Goal: Task Accomplishment & Management: Manage account settings

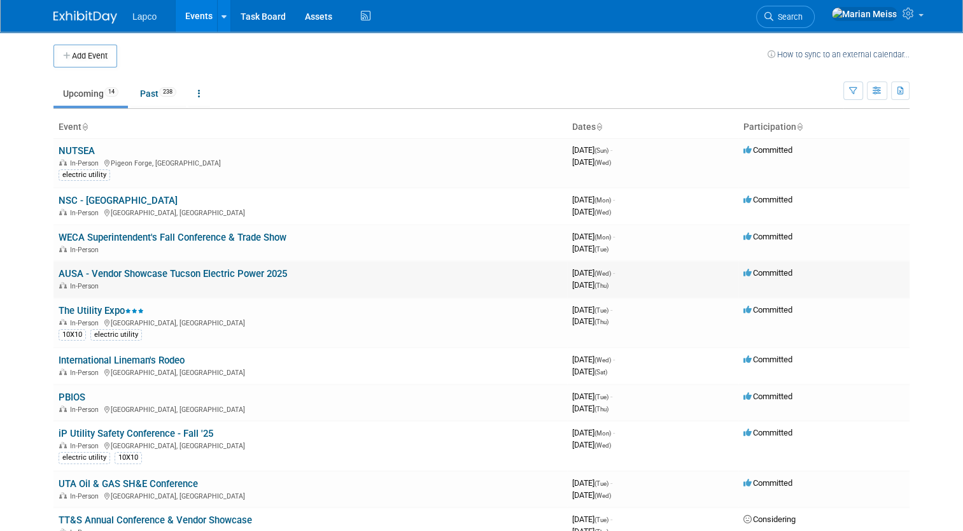
click at [140, 271] on link "AUSA - Vendor Showcase Tucson Electric Power 2025" at bounding box center [173, 273] width 229 height 11
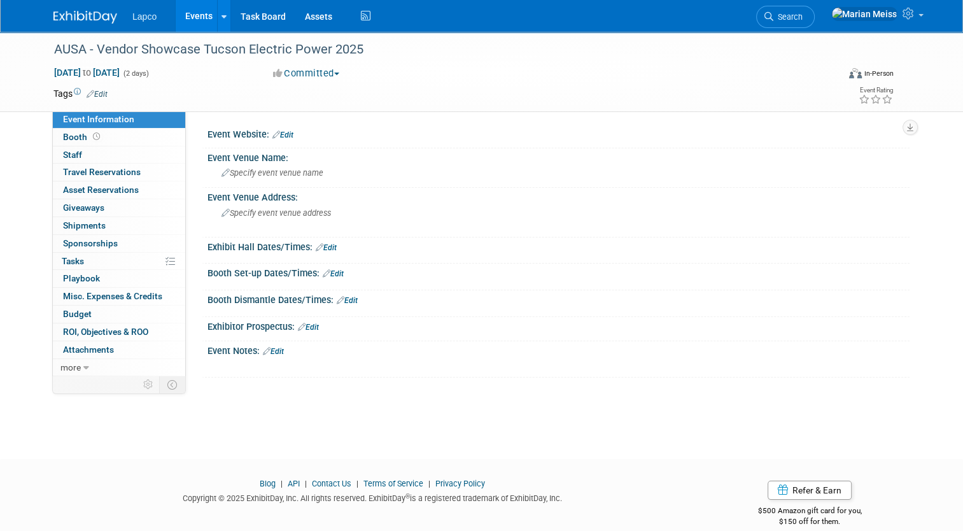
click at [323, 273] on link "Edit" at bounding box center [333, 273] width 21 height 9
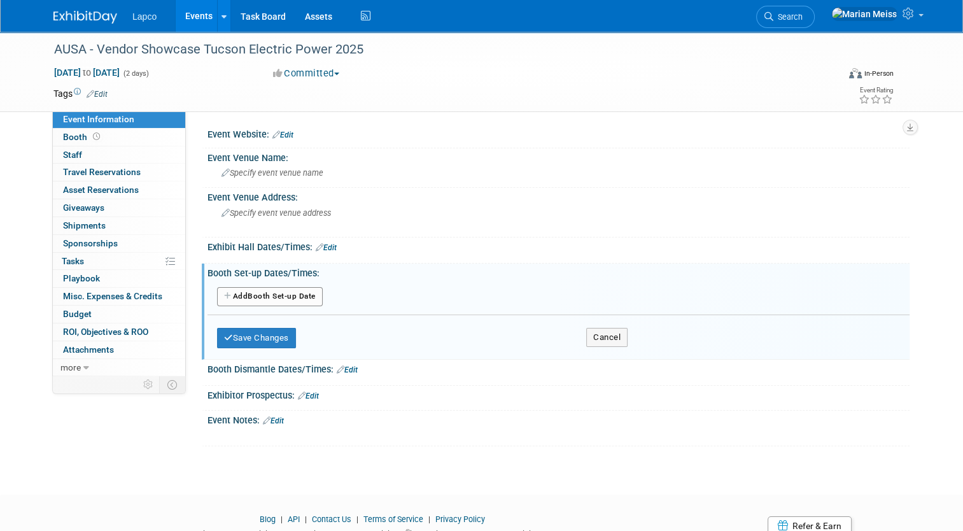
click at [290, 296] on button "Add Another Booth Set-up Date" at bounding box center [270, 296] width 106 height 19
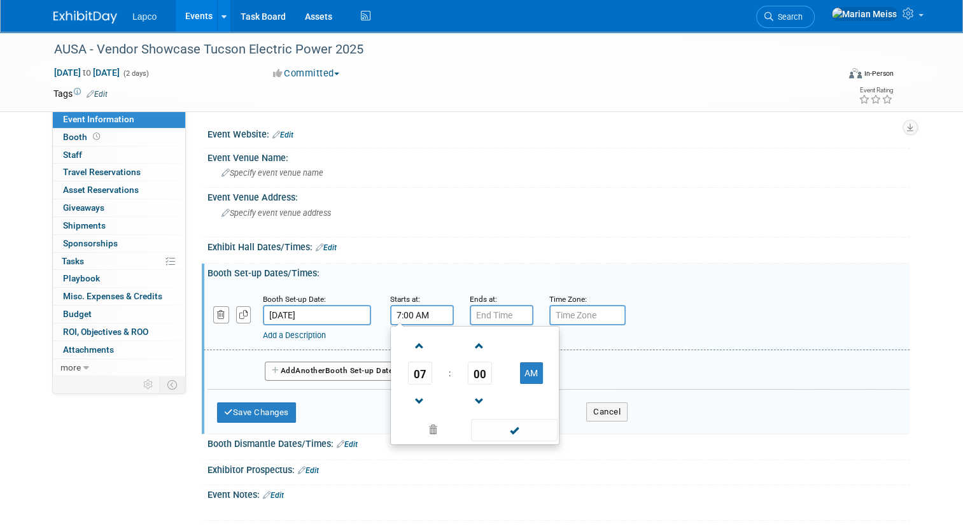
click at [423, 314] on input "7:00 AM" at bounding box center [422, 315] width 64 height 20
click at [409, 400] on span at bounding box center [420, 401] width 22 height 22
type input "6:00 AM"
click at [592, 308] on input "text" at bounding box center [588, 315] width 76 height 20
type input "p"
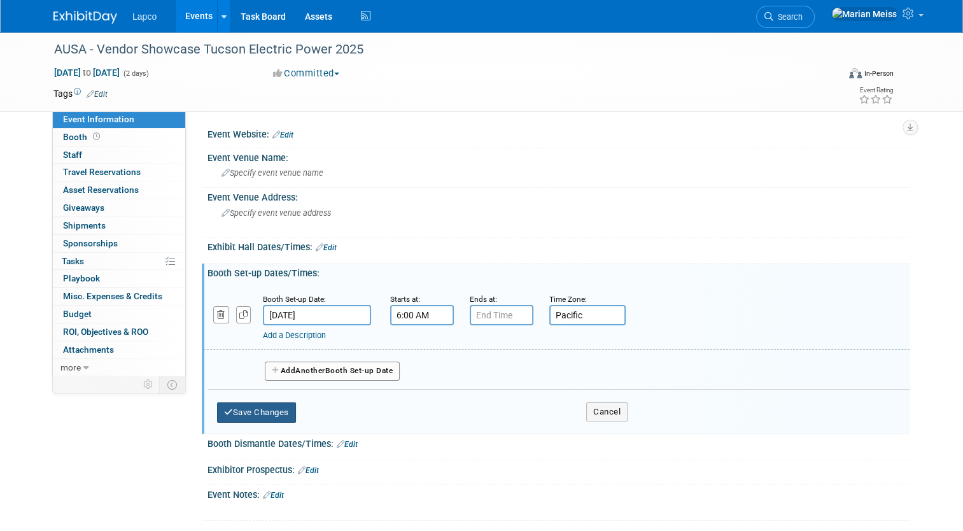
type input "Pacific"
click at [267, 404] on button "Save Changes" at bounding box center [256, 412] width 79 height 20
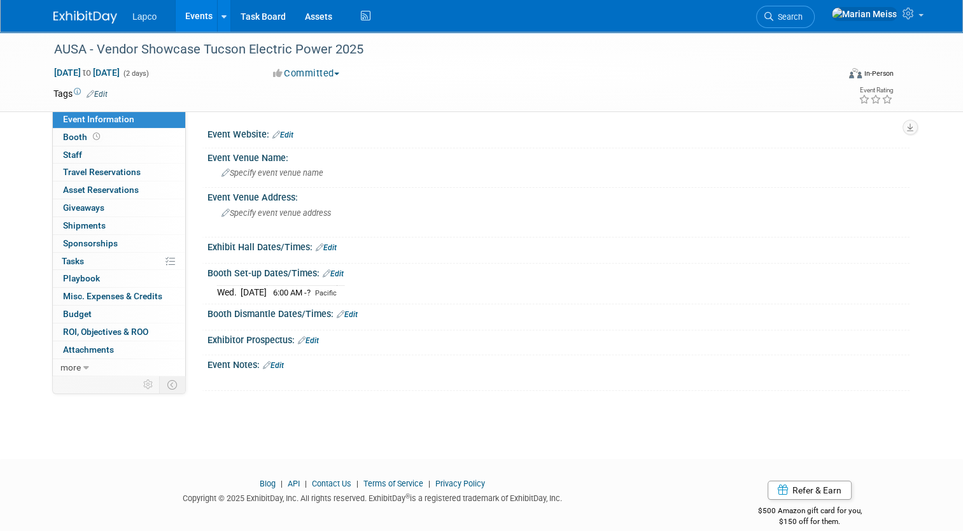
click at [337, 316] on icon at bounding box center [341, 314] width 8 height 8
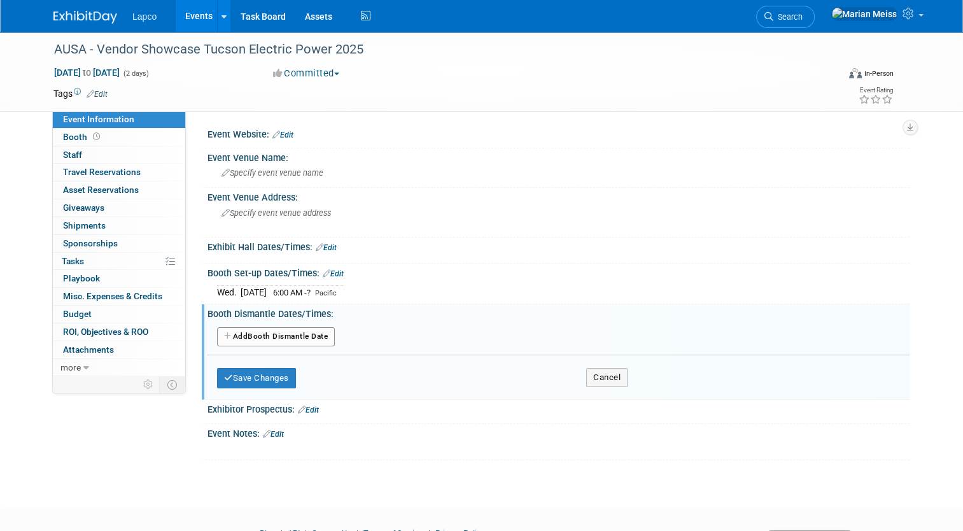
click at [306, 332] on button "Add Another Booth Dismantle Date" at bounding box center [276, 336] width 118 height 19
select select "9"
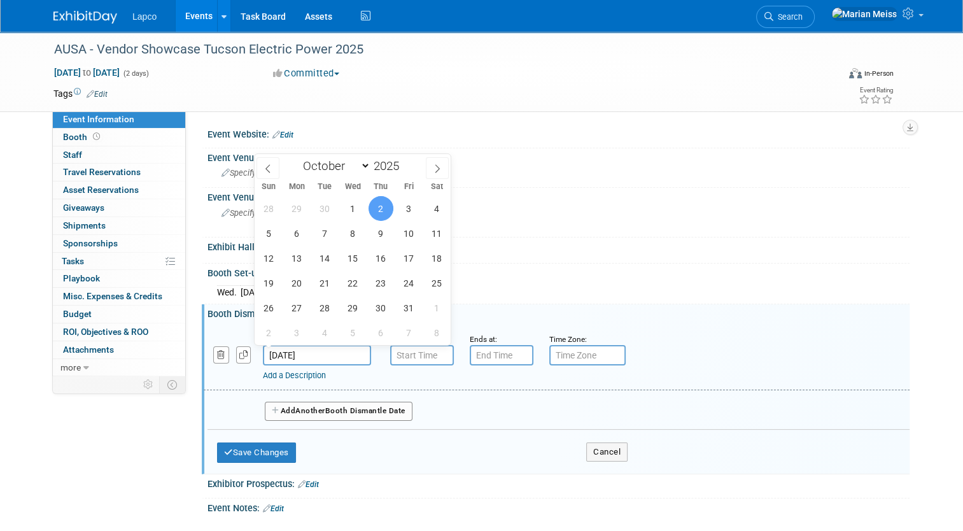
click at [334, 348] on input "Oct 2, 2025" at bounding box center [317, 355] width 108 height 20
click at [353, 200] on span "1" at bounding box center [353, 208] width 25 height 25
type input "Oct 1, 2025"
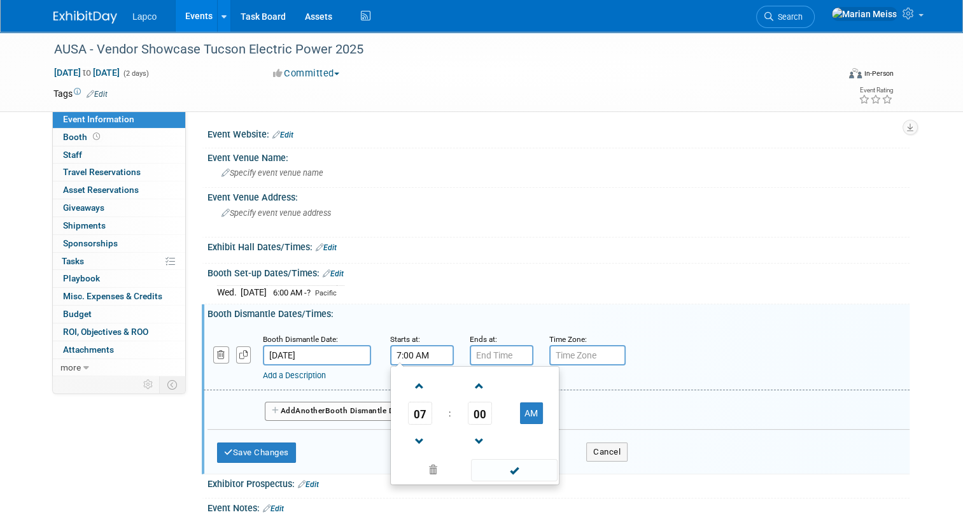
click at [422, 350] on input "7:00 AM" at bounding box center [422, 355] width 64 height 20
click at [413, 391] on span at bounding box center [420, 386] width 22 height 22
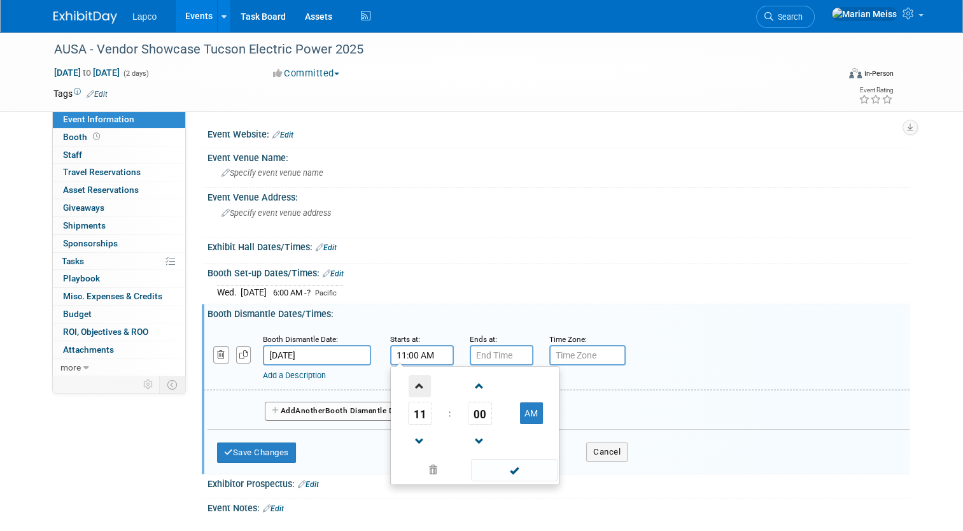
click at [413, 391] on span at bounding box center [420, 386] width 22 height 22
type input "3:00 PM"
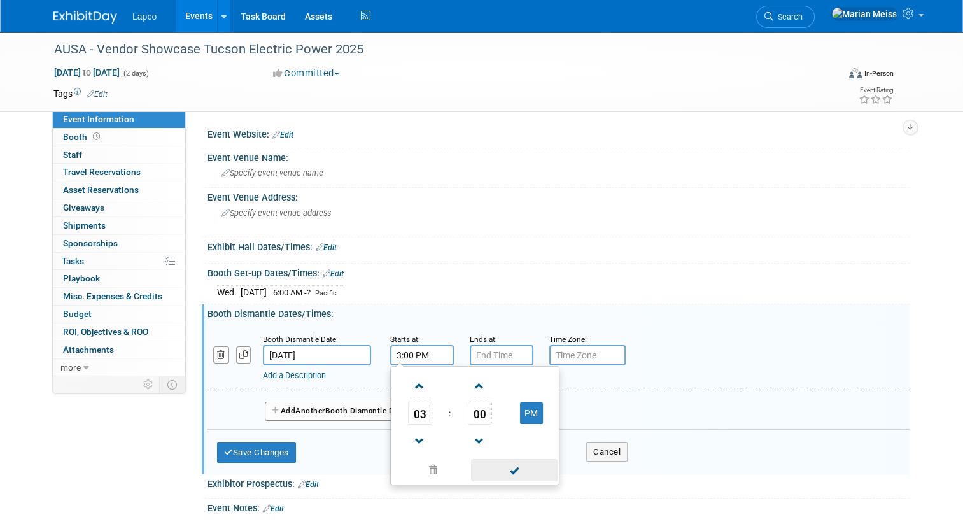
click at [520, 470] on span at bounding box center [514, 470] width 86 height 22
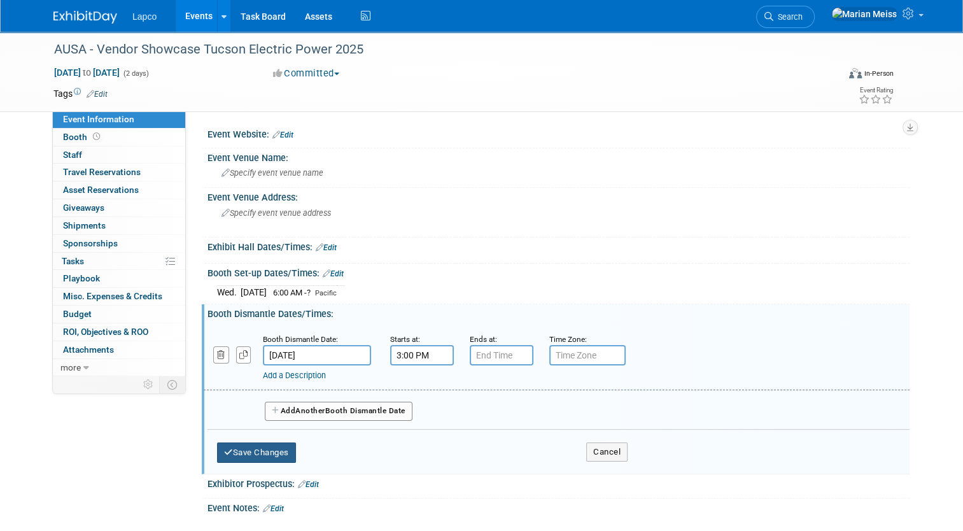
click at [257, 450] on button "Save Changes" at bounding box center [256, 453] width 79 height 20
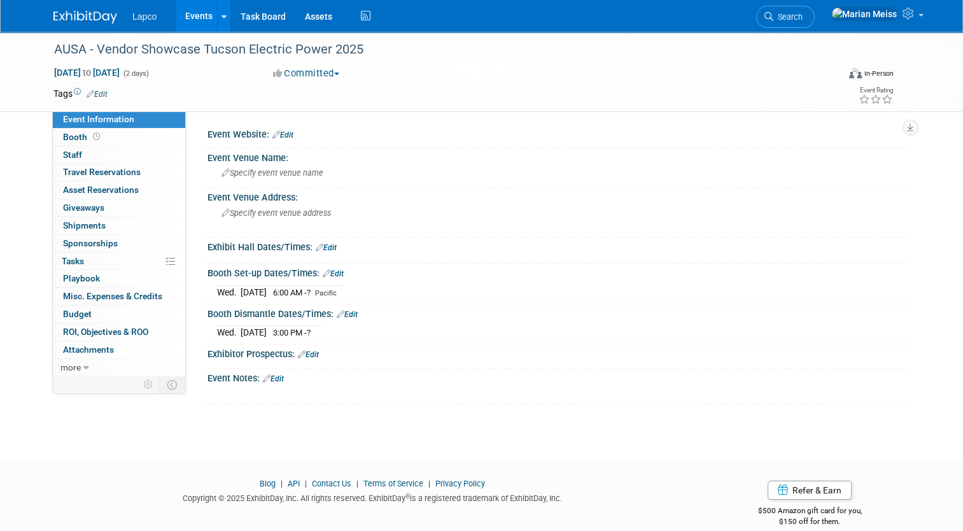
click at [347, 314] on link "Edit" at bounding box center [347, 314] width 21 height 9
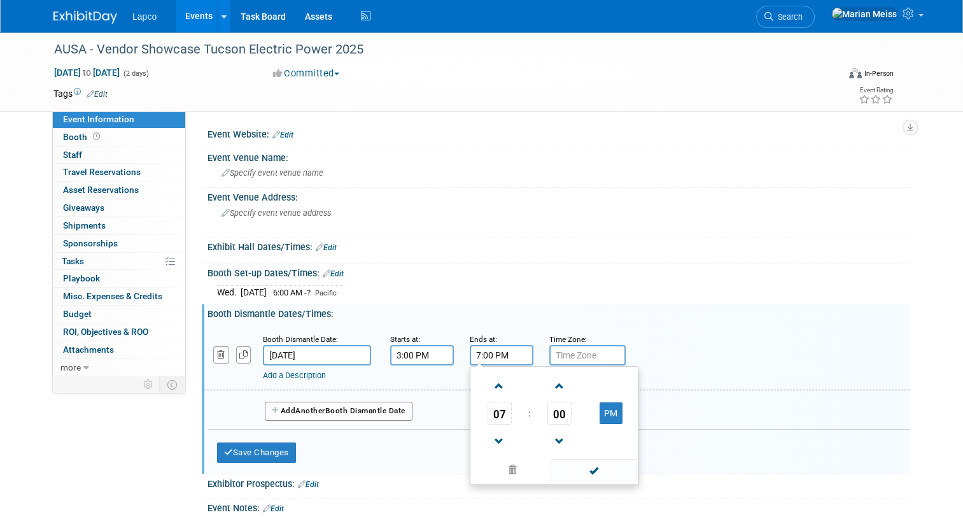
click at [479, 352] on input "7:00 PM" at bounding box center [502, 355] width 64 height 20
click at [488, 441] on span at bounding box center [499, 441] width 22 height 22
type input "5:00 PM"
click at [586, 470] on span at bounding box center [594, 470] width 86 height 22
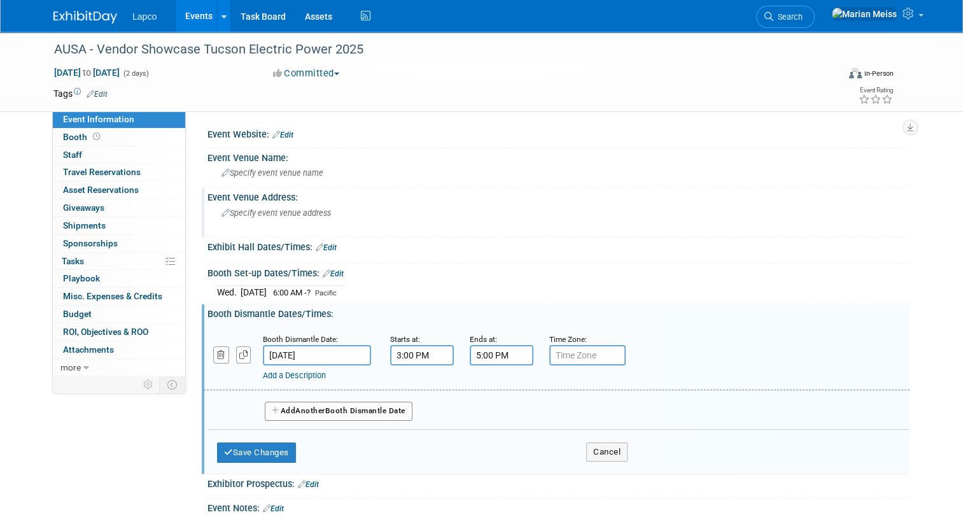
click at [241, 205] on div "Specify event venue address" at bounding box center [354, 217] width 274 height 29
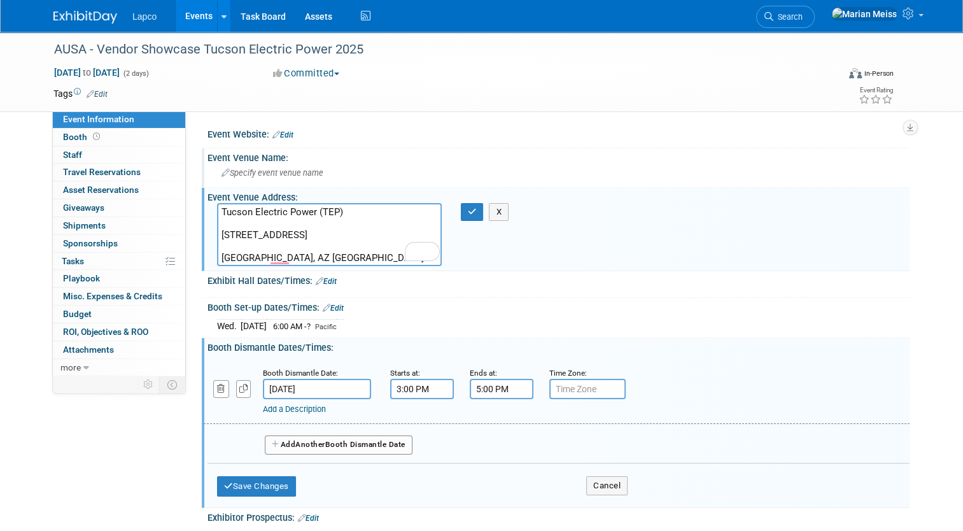
click at [256, 165] on div "Specify event venue name" at bounding box center [558, 173] width 683 height 20
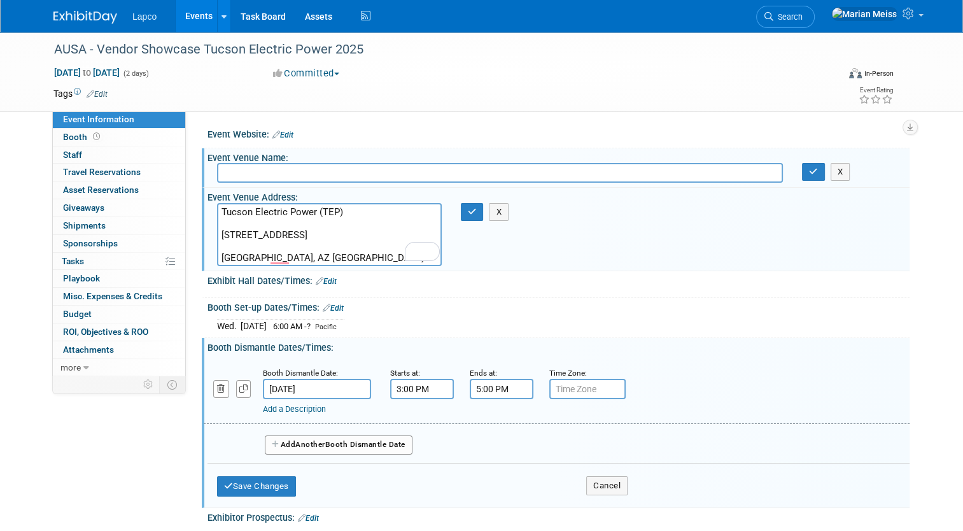
click at [611, 321] on div "Wed. Oct 1, 2025 6:00 AM - ? Pacific" at bounding box center [558, 324] width 683 height 17
click at [217, 255] on textarea "Tucson Electric Power (TEP) 4350 E Irvington Rd Tucson, AZ USA" at bounding box center [329, 234] width 225 height 63
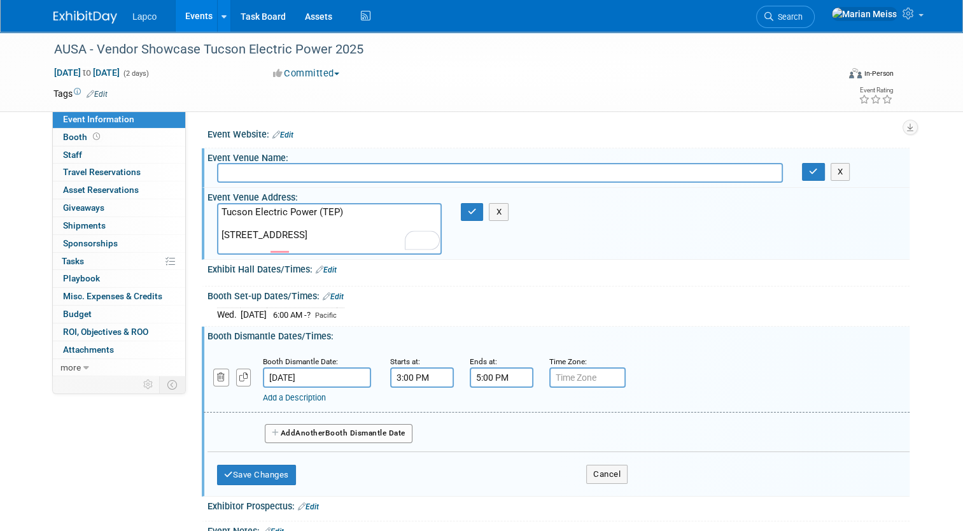
click at [217, 231] on textarea "Tucson Electric Power (TEP) 4350 E Irvington Rd Tucson, AZ USA" at bounding box center [329, 229] width 225 height 52
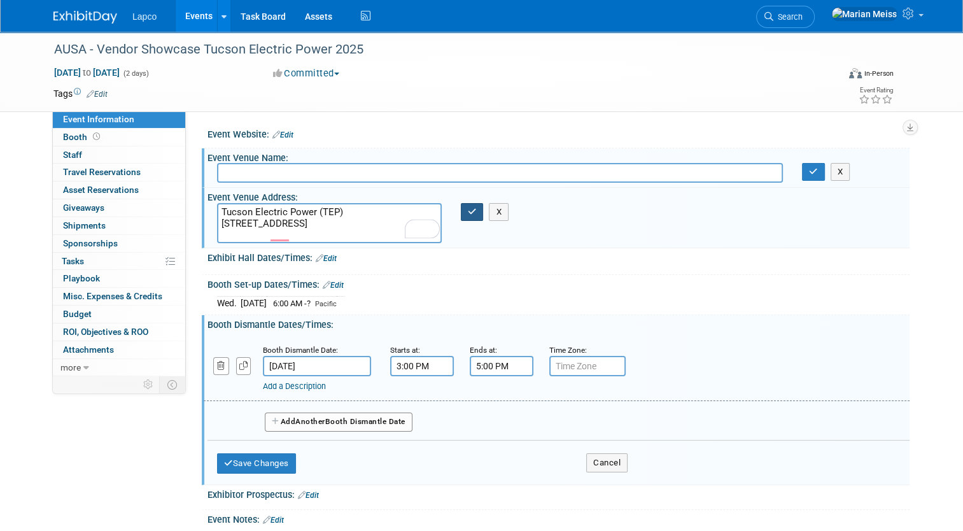
type textarea "Tucson Electric Power (TEP) 4350 E Irvington Rd Tucson, AZ USA"
click at [468, 203] on button "button" at bounding box center [472, 212] width 23 height 18
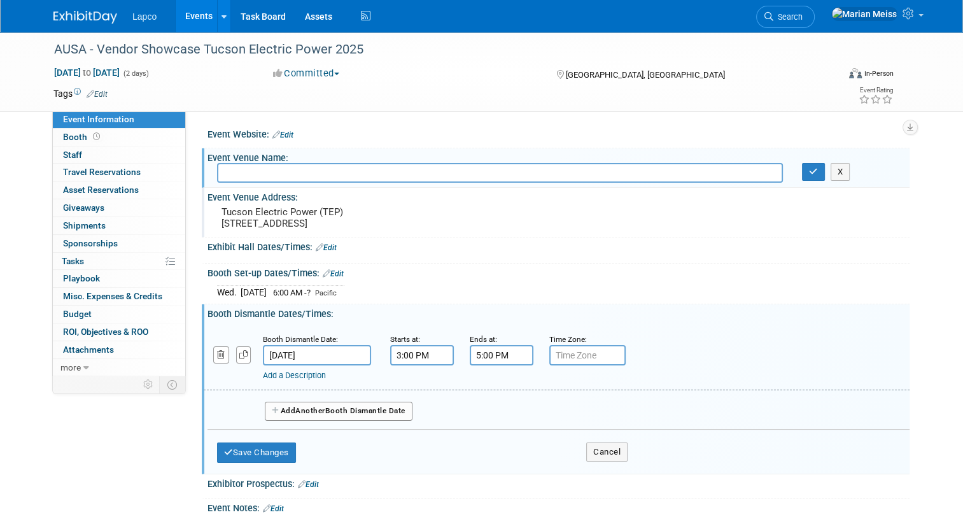
click at [285, 169] on input "text" at bounding box center [500, 173] width 566 height 20
type input "American Utility Safety Association Conference & Expo"
click at [818, 173] on icon "button" at bounding box center [813, 171] width 9 height 8
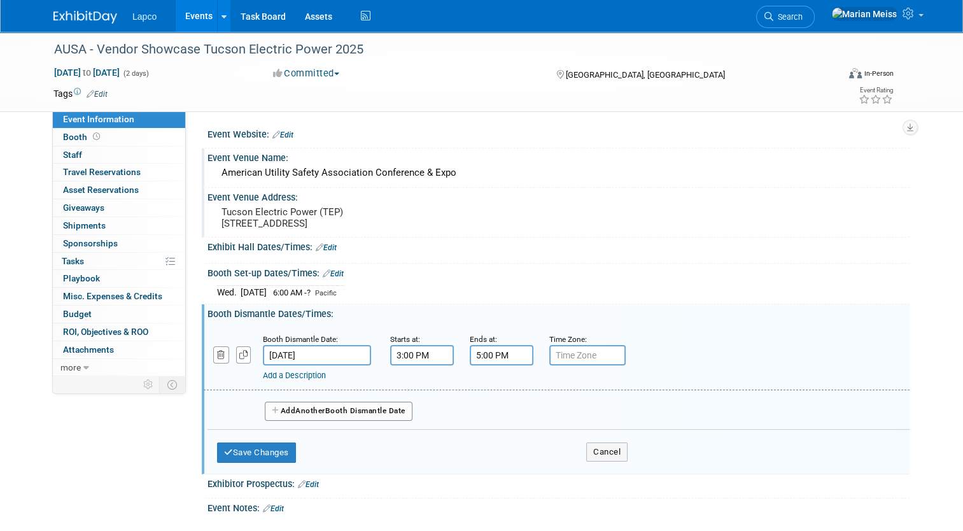
click at [275, 134] on link "Edit" at bounding box center [283, 135] width 21 height 9
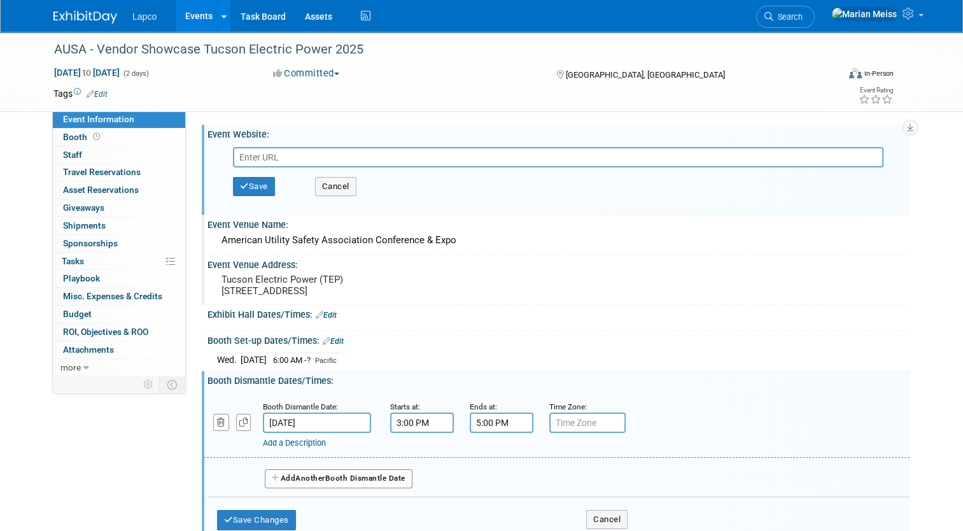
paste input "https://www.arizonautilitiessupassoc.com/"
type input "https://www.arizonautilitiessupassoc.com/"
click at [572, 355] on div "Wed. Oct 1, 2025 6:00 AM - ? Pacific Save Changes Cancel" at bounding box center [559, 357] width 702 height 22
click at [732, 322] on div "Exhibit Hall Dates/Times: Edit" at bounding box center [559, 313] width 702 height 17
click at [257, 183] on button "Save" at bounding box center [254, 186] width 42 height 19
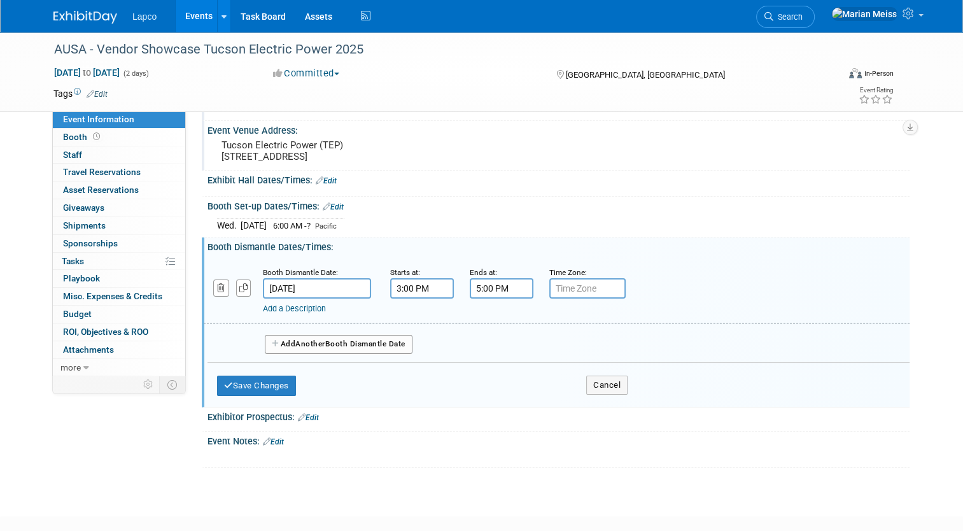
scroll to position [83, 0]
click at [267, 388] on button "Save Changes" at bounding box center [256, 384] width 79 height 20
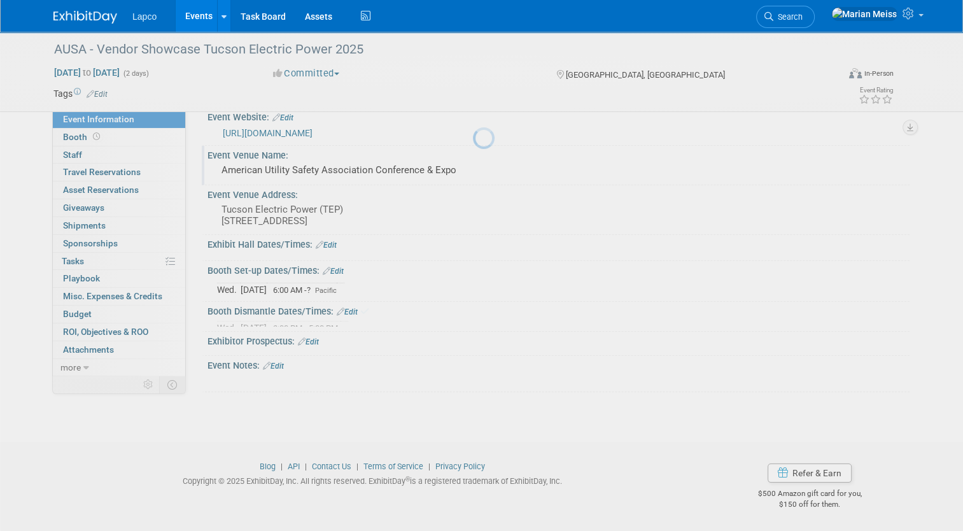
scroll to position [17, 0]
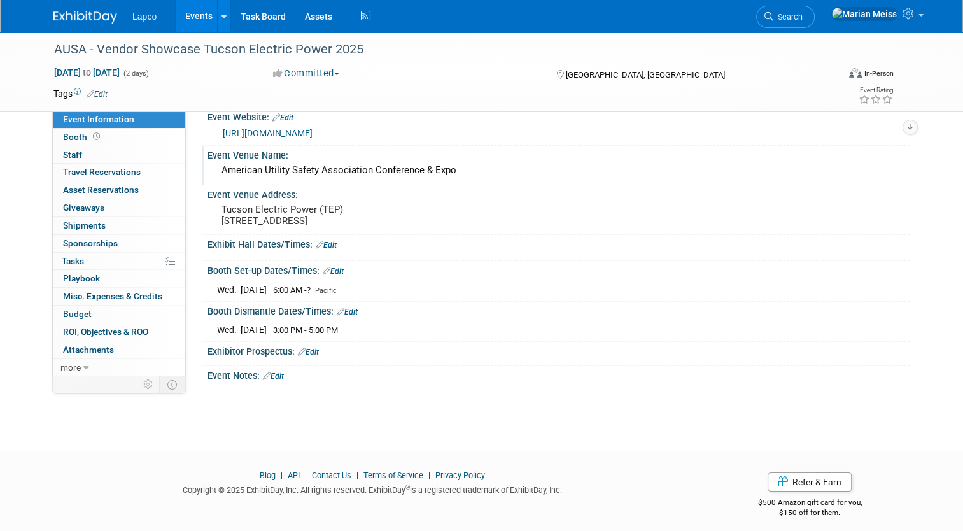
click at [326, 250] on link "Edit" at bounding box center [326, 245] width 21 height 9
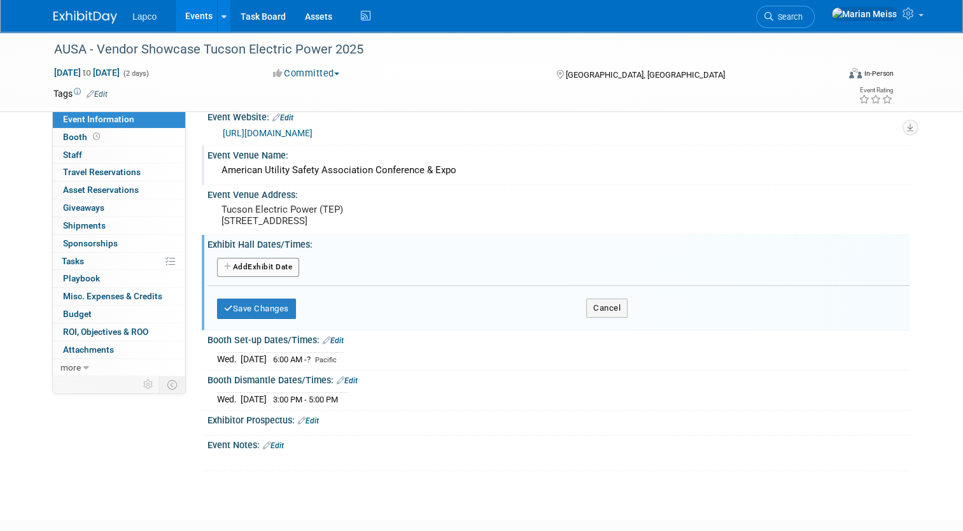
click at [267, 277] on button "Add Another Exhibit Date" at bounding box center [258, 267] width 82 height 19
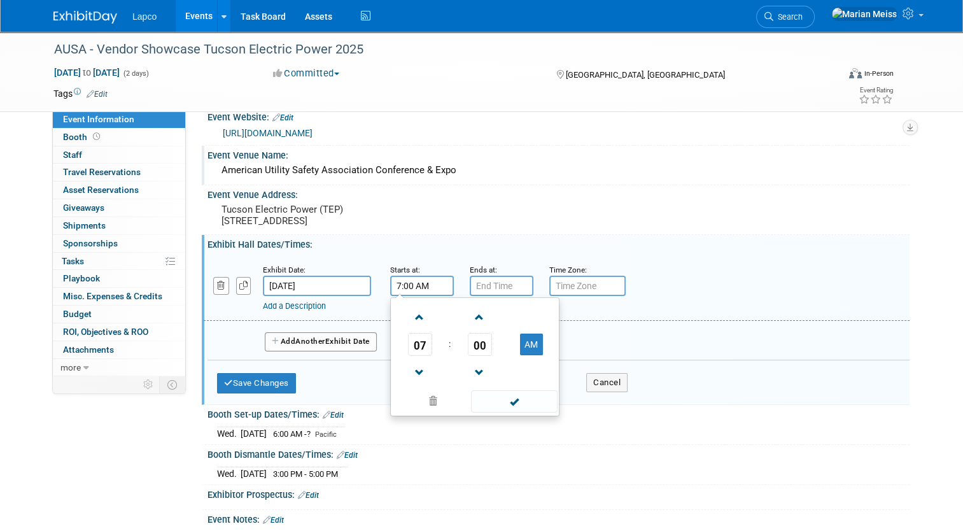
click at [413, 296] on input "7:00 AM" at bounding box center [422, 286] width 64 height 20
click at [415, 378] on span at bounding box center [420, 373] width 22 height 22
click at [474, 329] on span at bounding box center [480, 317] width 22 height 22
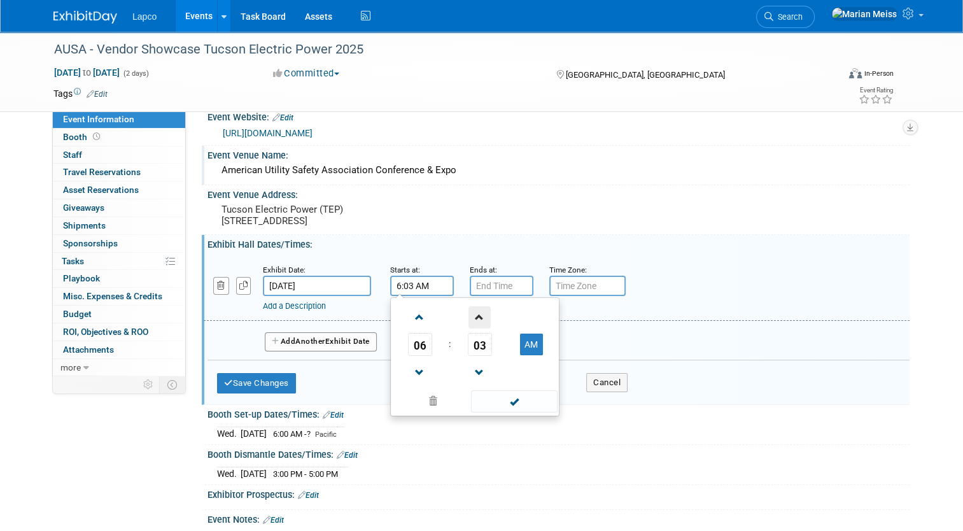
click at [474, 329] on span at bounding box center [480, 317] width 22 height 22
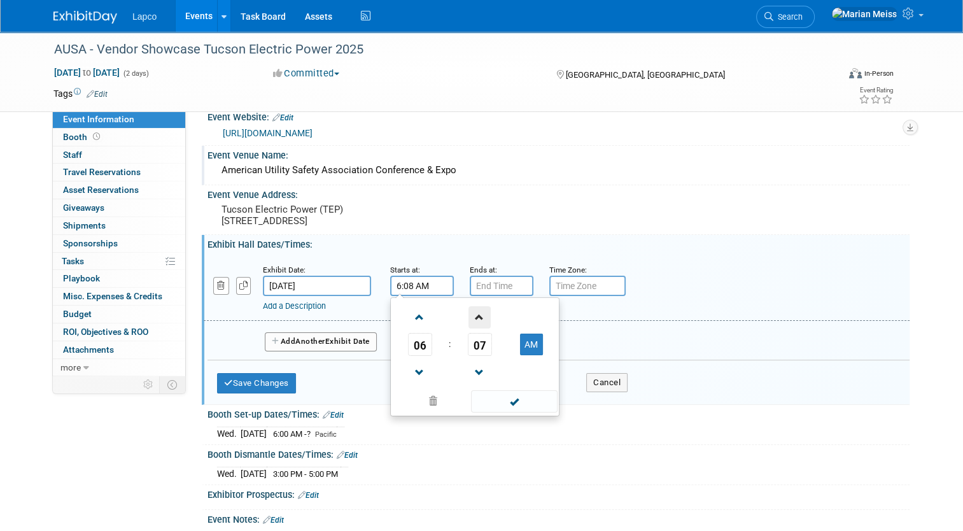
click at [474, 329] on span at bounding box center [480, 317] width 22 height 22
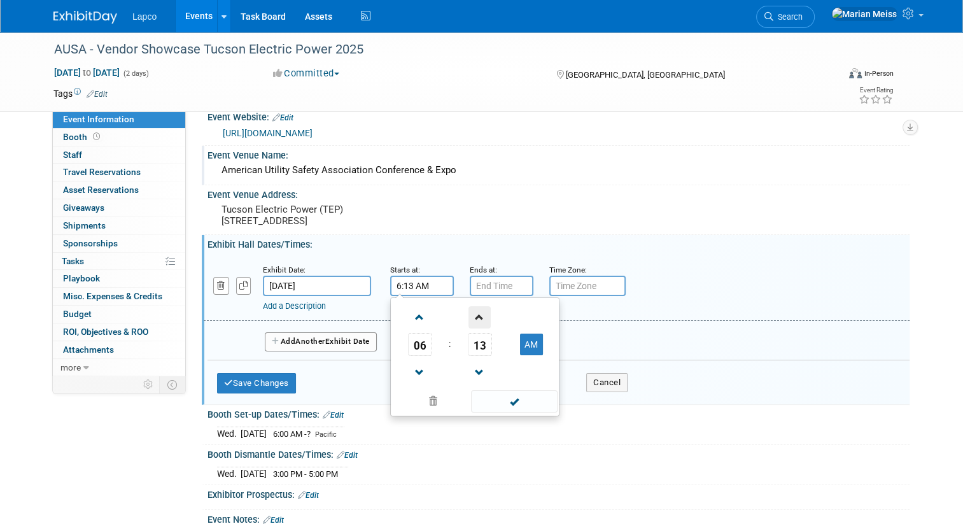
click at [474, 329] on span at bounding box center [480, 317] width 22 height 22
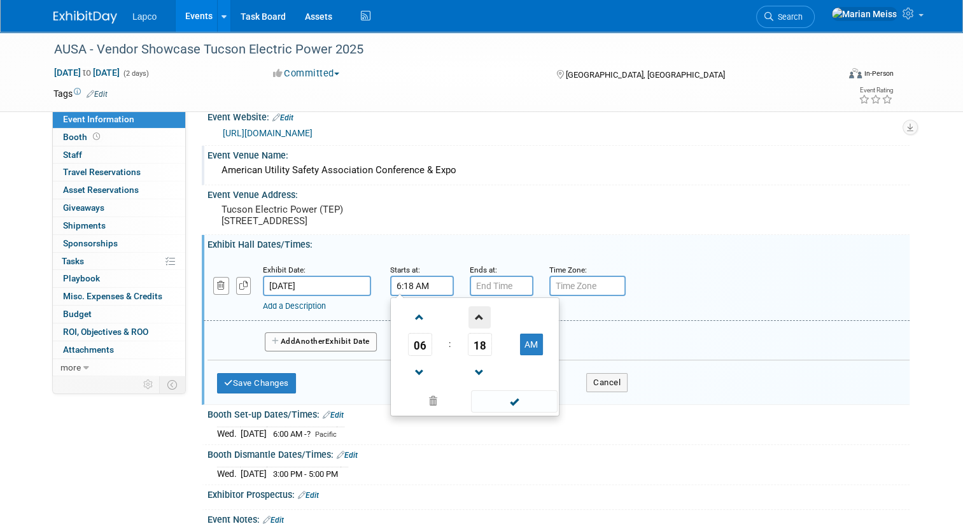
click at [474, 329] on span at bounding box center [480, 317] width 22 height 22
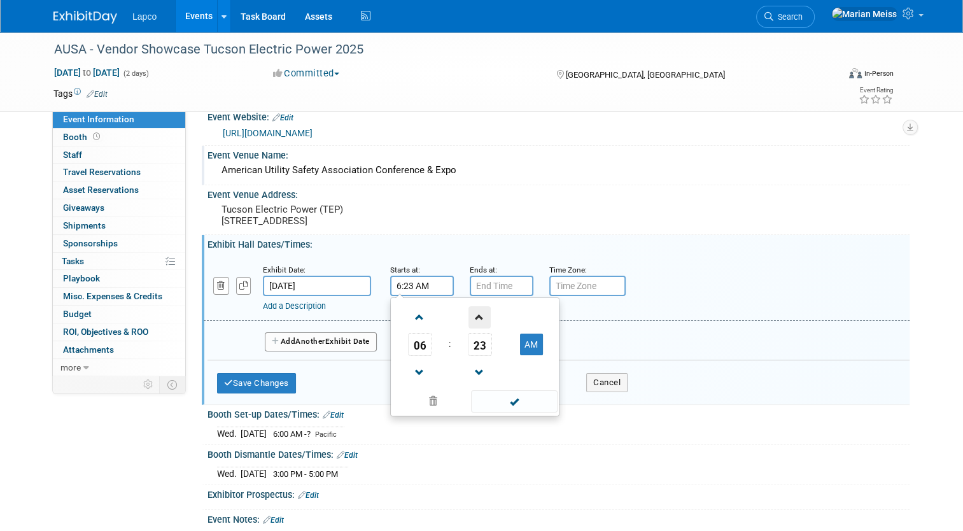
click at [474, 329] on span at bounding box center [480, 317] width 22 height 22
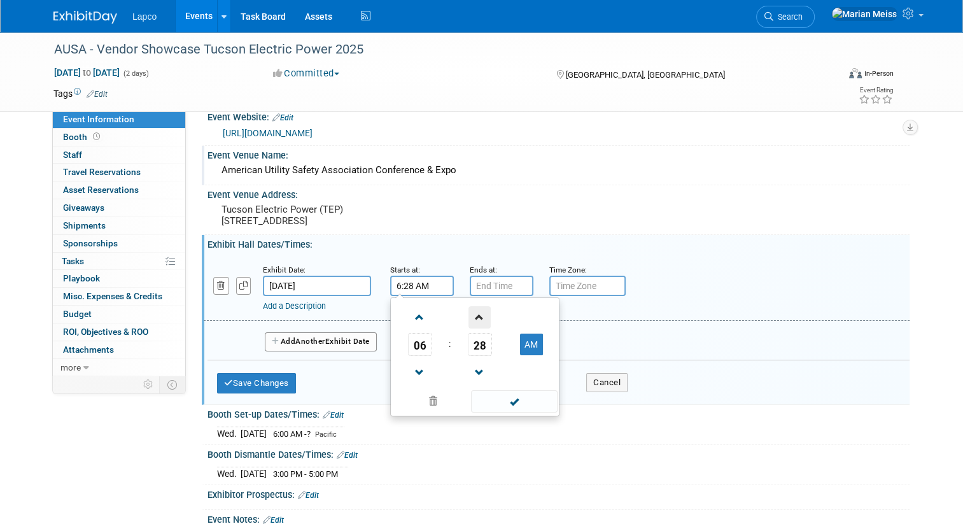
click at [474, 329] on span at bounding box center [480, 317] width 22 height 22
type input "6:30 AM"
click at [509, 413] on span at bounding box center [514, 401] width 86 height 22
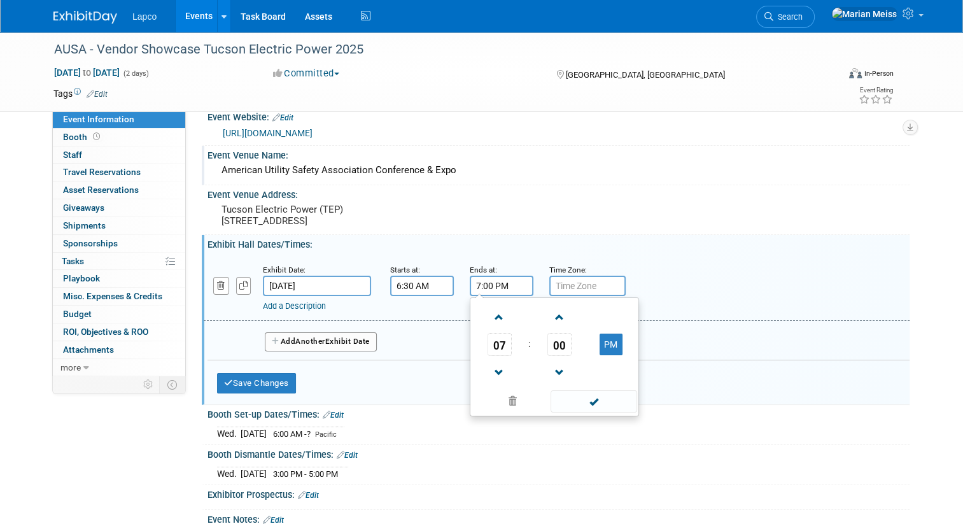
click at [499, 296] on input "7:00 PM" at bounding box center [502, 286] width 64 height 20
click at [494, 380] on span at bounding box center [499, 373] width 22 height 22
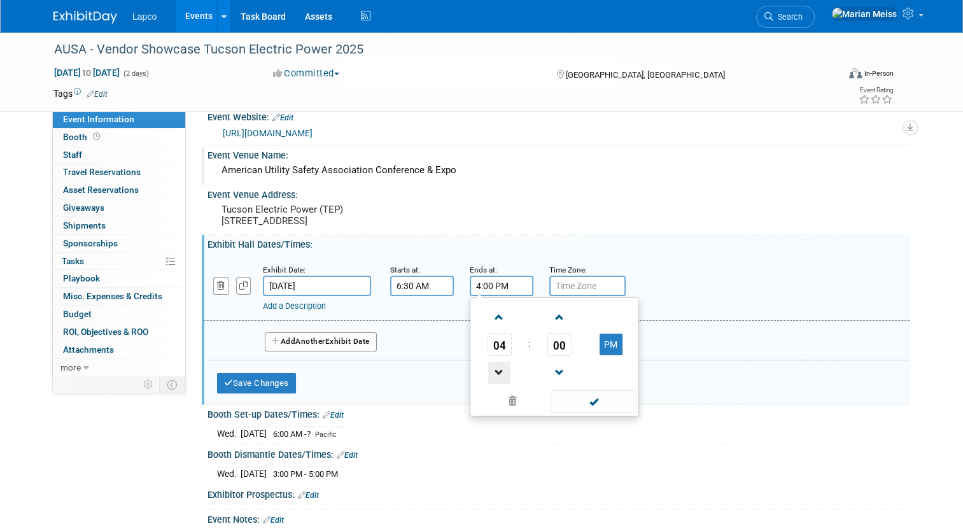
type input "3:00 PM"
click at [592, 411] on span at bounding box center [594, 401] width 86 height 22
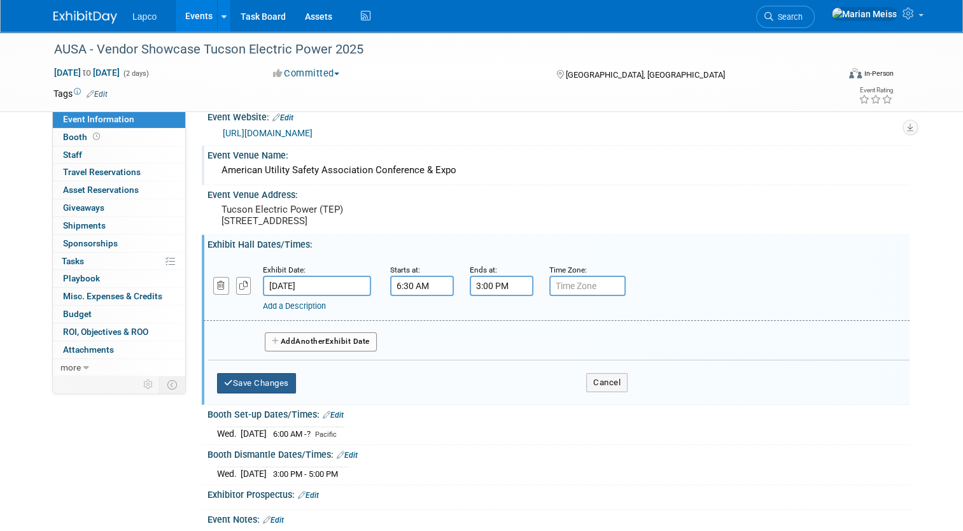
click at [262, 389] on button "Save Changes" at bounding box center [256, 383] width 79 height 20
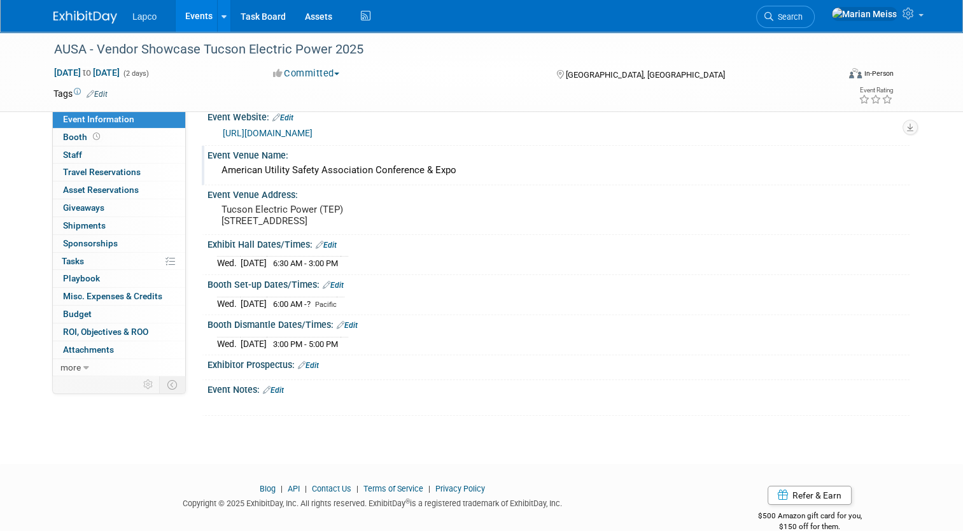
scroll to position [0, 0]
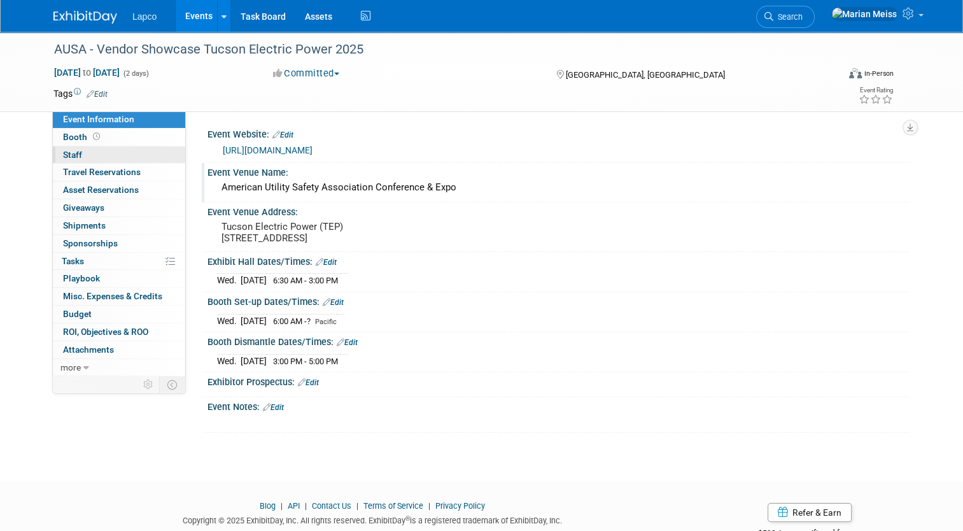
click at [111, 157] on link "0 Staff 0" at bounding box center [119, 154] width 132 height 17
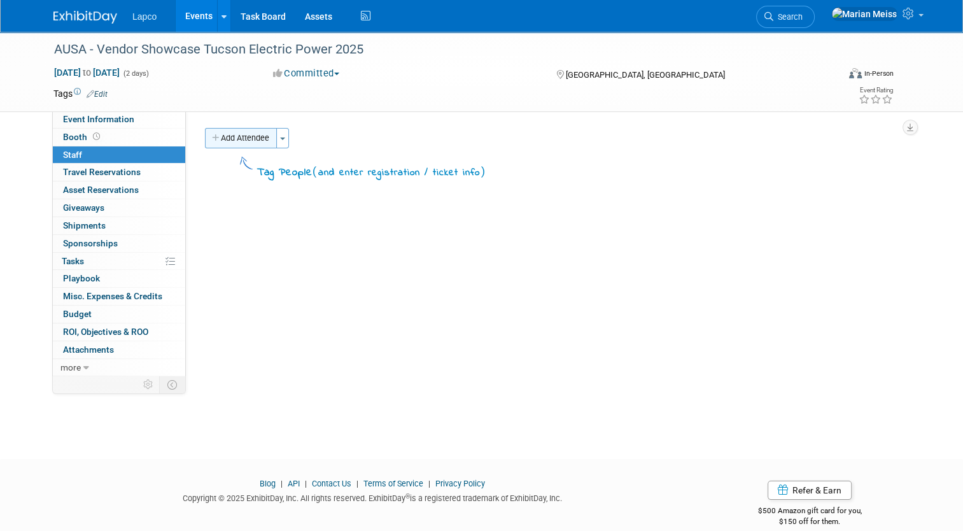
click at [232, 140] on button "Add Attendee" at bounding box center [241, 138] width 72 height 20
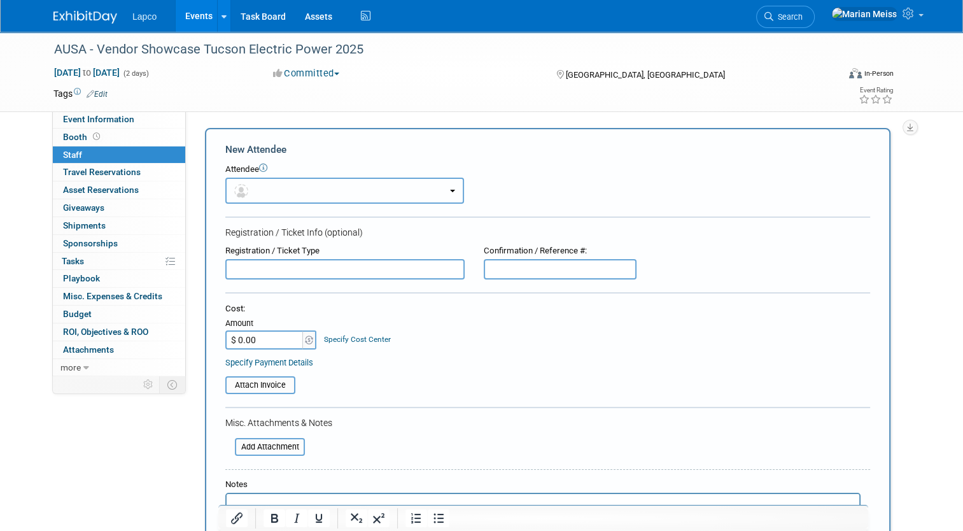
click at [450, 190] on b "button" at bounding box center [452, 191] width 5 height 3
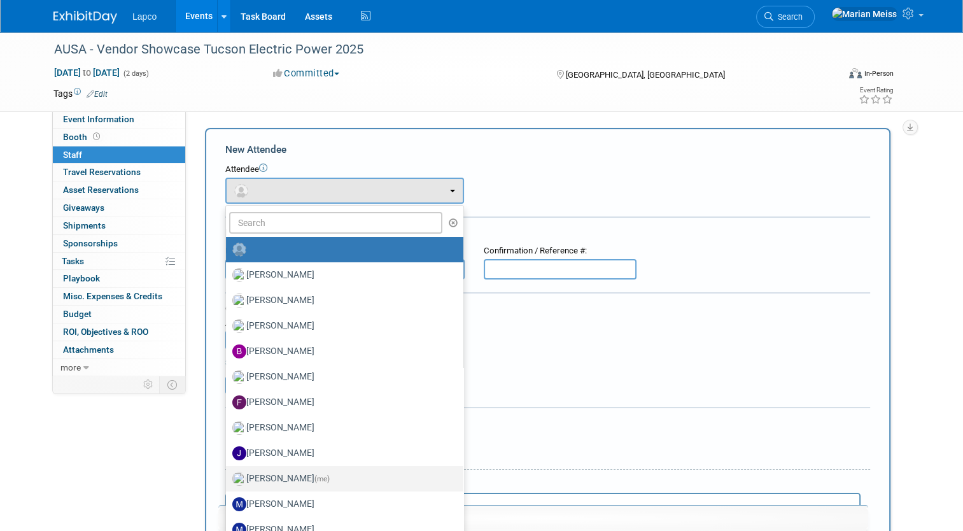
click at [337, 467] on link "Marian Meiss (me)" at bounding box center [345, 478] width 238 height 25
click at [295, 476] on label "Marian Meiss (me)" at bounding box center [341, 479] width 218 height 20
click at [228, 476] on input "Marian Meiss (me)" at bounding box center [224, 477] width 8 height 8
select select "ebc2e02d-cf5b-4725-9ca2-7bf799ab13a6"
select select "4"
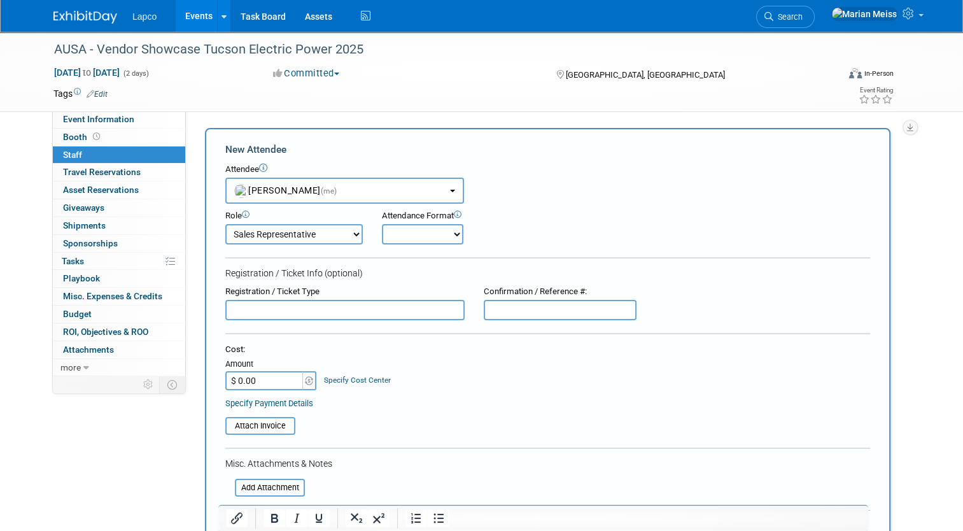
click at [447, 240] on select "Onsite Remote" at bounding box center [423, 234] width 82 height 20
select select "1"
click at [382, 224] on select "Onsite Remote" at bounding box center [423, 234] width 82 height 20
click at [254, 381] on input "$ 0.00" at bounding box center [265, 380] width 80 height 19
click at [366, 405] on div "Specify Payment Details" at bounding box center [547, 403] width 645 height 13
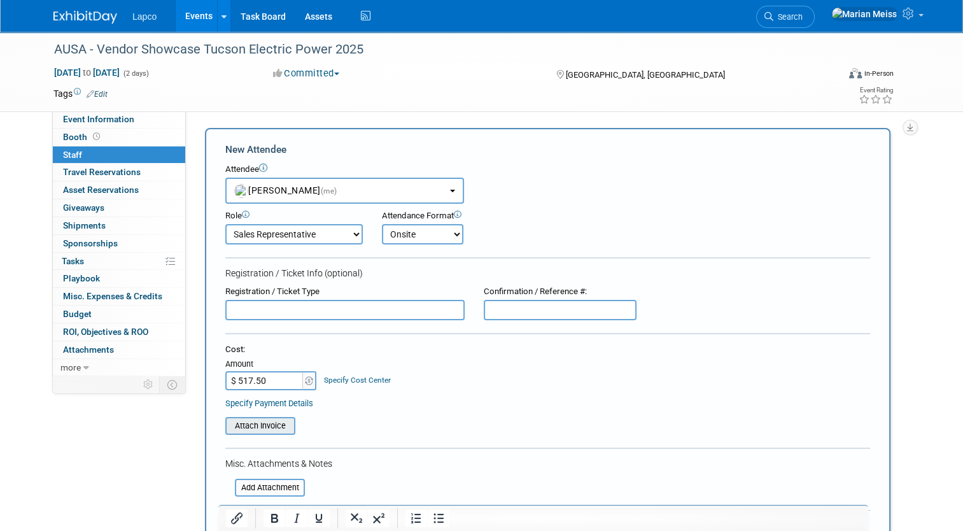
click at [273, 423] on input "file" at bounding box center [219, 425] width 152 height 15
click at [262, 376] on input "$ 517.50" at bounding box center [265, 380] width 80 height 19
type input "$ 750.00"
click at [256, 422] on input "file" at bounding box center [219, 425] width 152 height 15
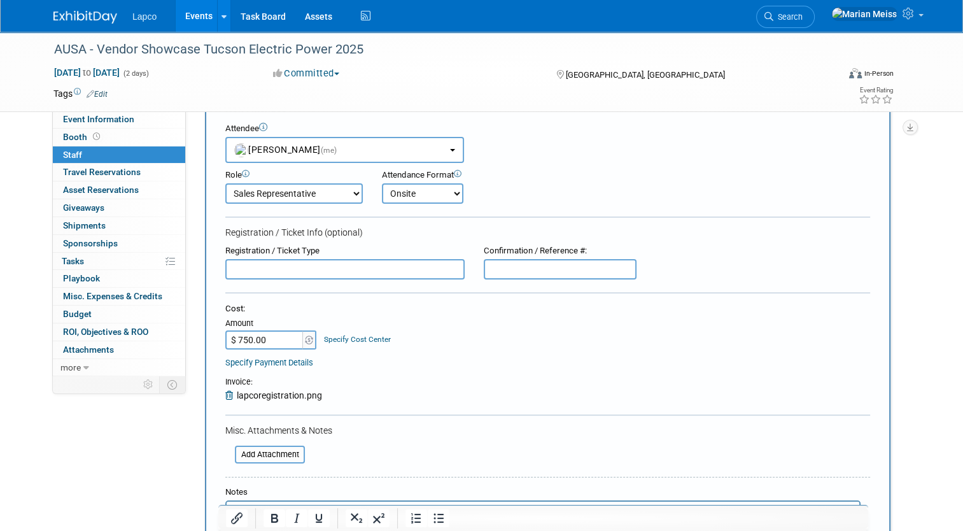
scroll to position [39, 0]
click at [552, 273] on input "text" at bounding box center [560, 270] width 153 height 20
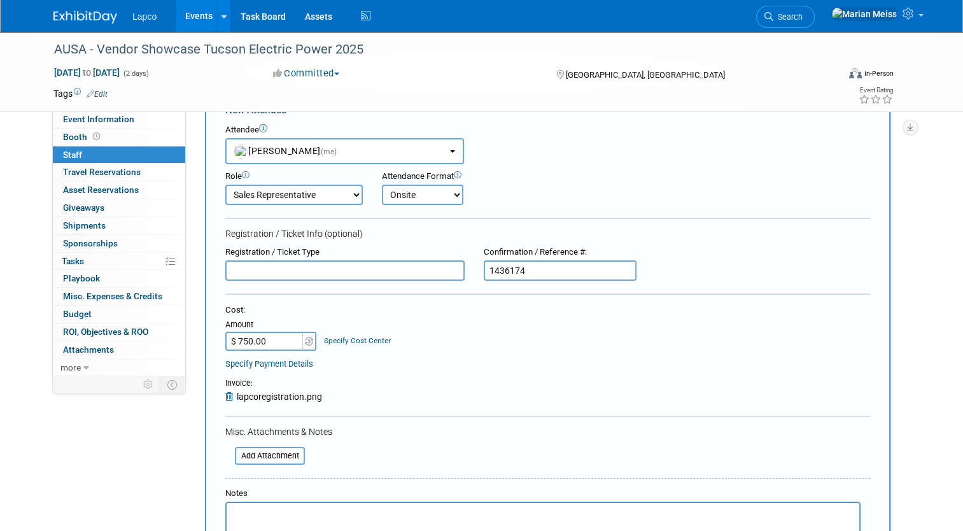
scroll to position [302, 0]
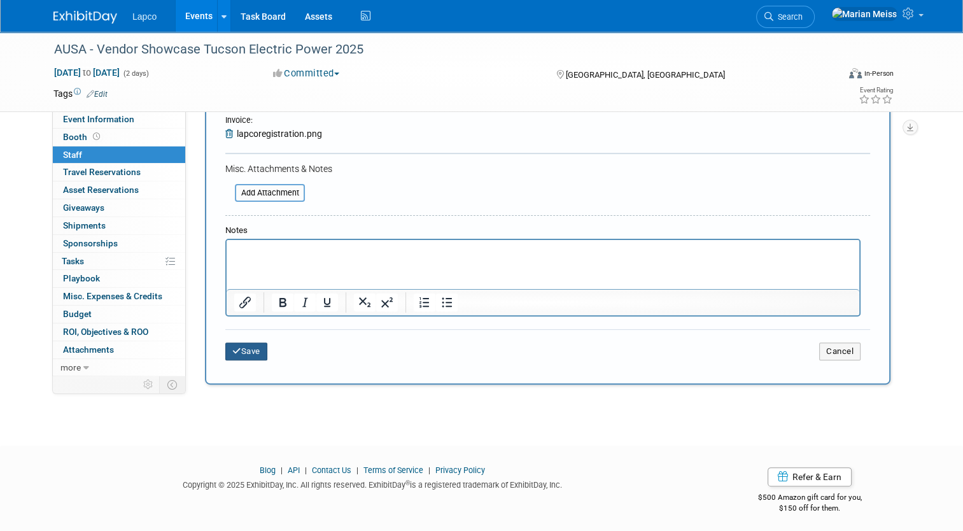
type input "1436174"
click at [241, 348] on button "Save" at bounding box center [246, 352] width 42 height 18
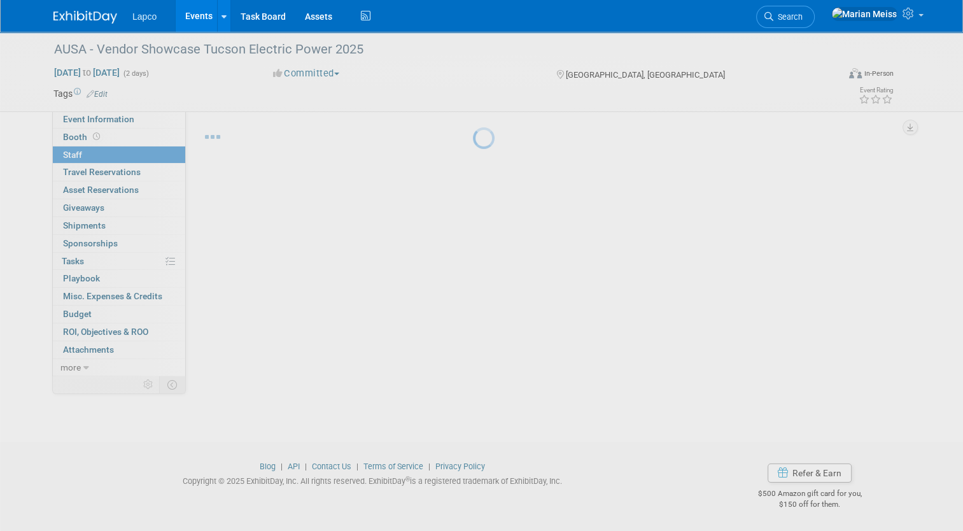
scroll to position [17, 0]
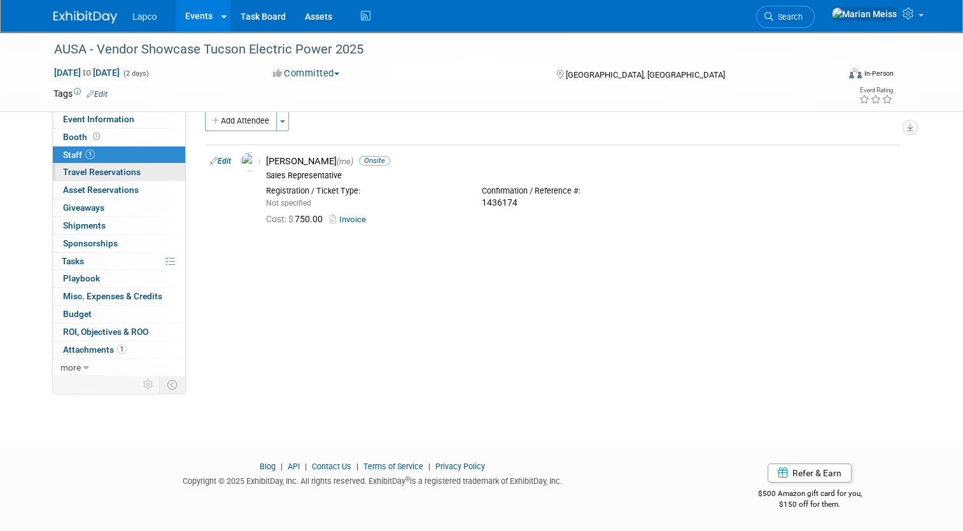
click at [136, 178] on link "0 Travel Reservations 0" at bounding box center [119, 172] width 132 height 17
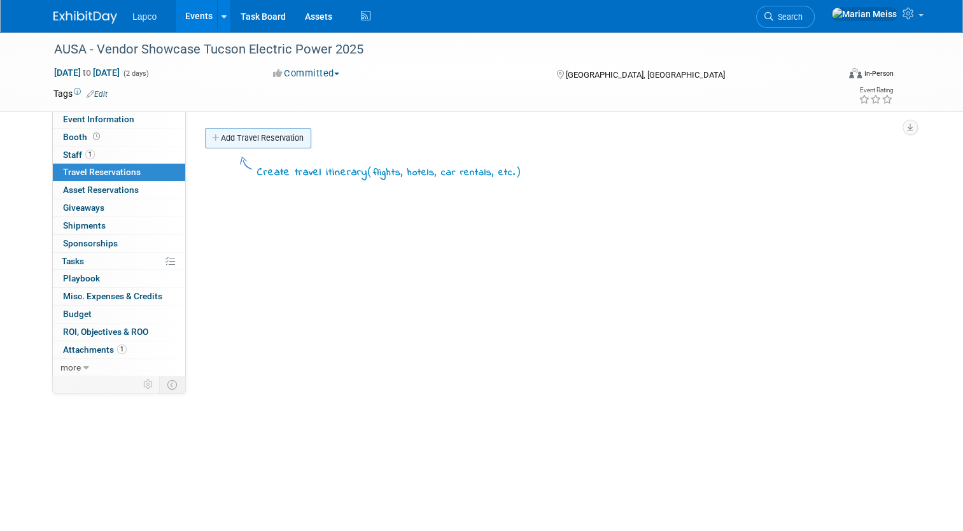
click at [215, 136] on link "Add Travel Reservation" at bounding box center [258, 138] width 106 height 20
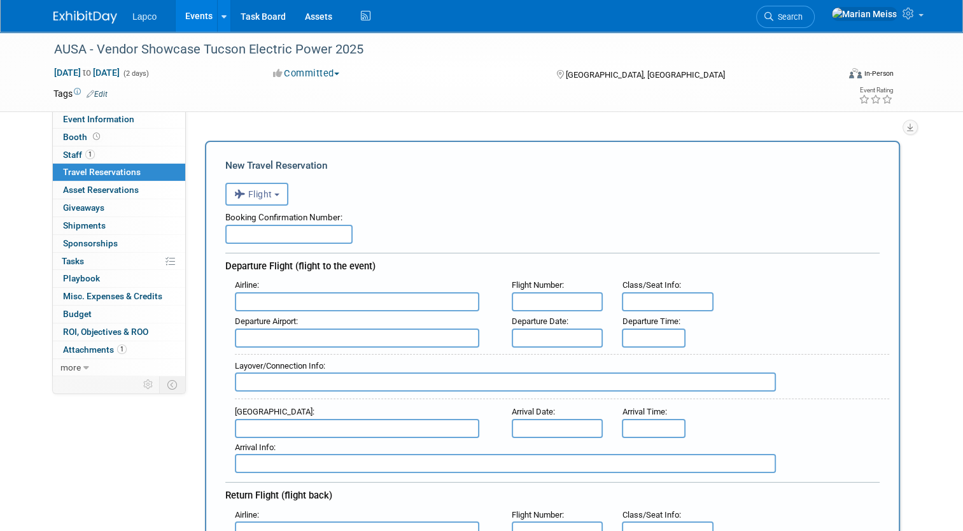
click at [475, 83] on div "Oct 1, 2025 to Oct 2, 2025 (2 days) Oct 1, 2025 to Oct 2, 2025 Committed Commit…" at bounding box center [474, 75] width 860 height 19
click at [443, 69] on div "Committed Committed Considering Not Going" at bounding box center [402, 74] width 267 height 14
click at [145, 17] on span "Lapco" at bounding box center [144, 16] width 24 height 10
click at [190, 20] on link "Events" at bounding box center [199, 16] width 46 height 32
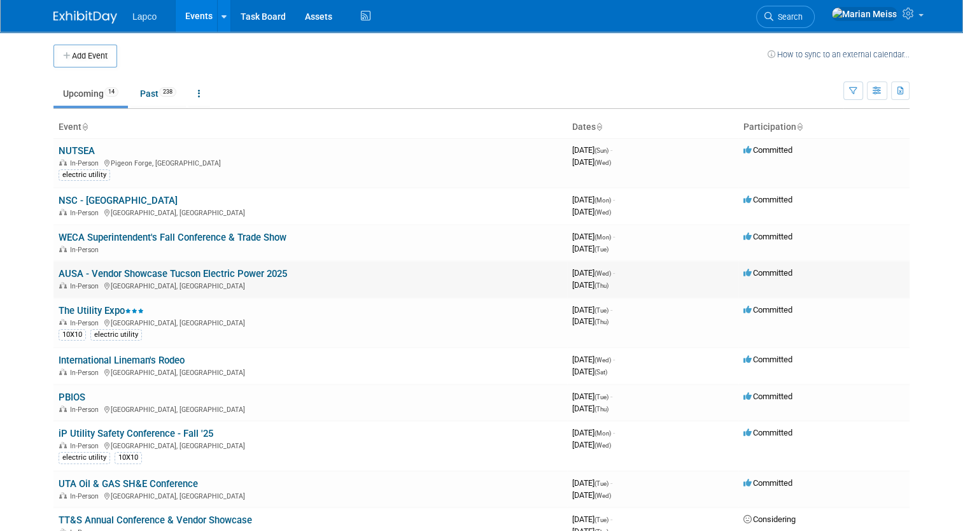
click at [117, 270] on link "AUSA - Vendor Showcase Tucson Electric Power 2025" at bounding box center [173, 273] width 229 height 11
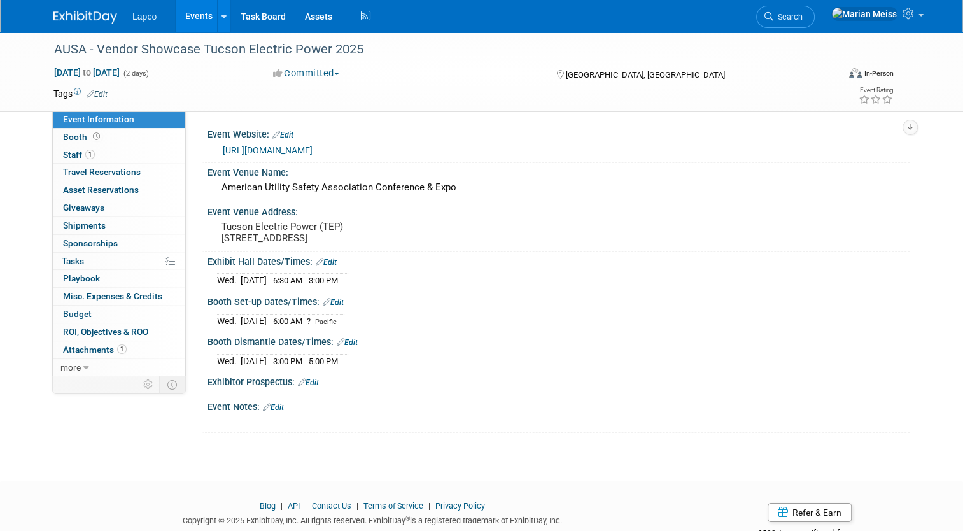
click at [336, 307] on link "Edit" at bounding box center [333, 302] width 21 height 9
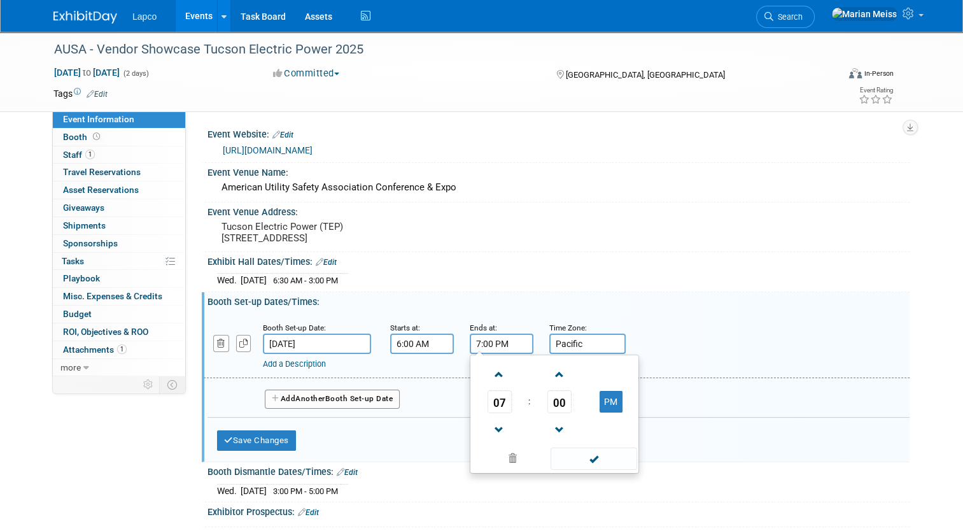
click at [488, 349] on input "7:00 PM" at bounding box center [502, 344] width 64 height 20
click at [492, 441] on span at bounding box center [499, 430] width 22 height 22
click at [555, 437] on span at bounding box center [559, 430] width 22 height 22
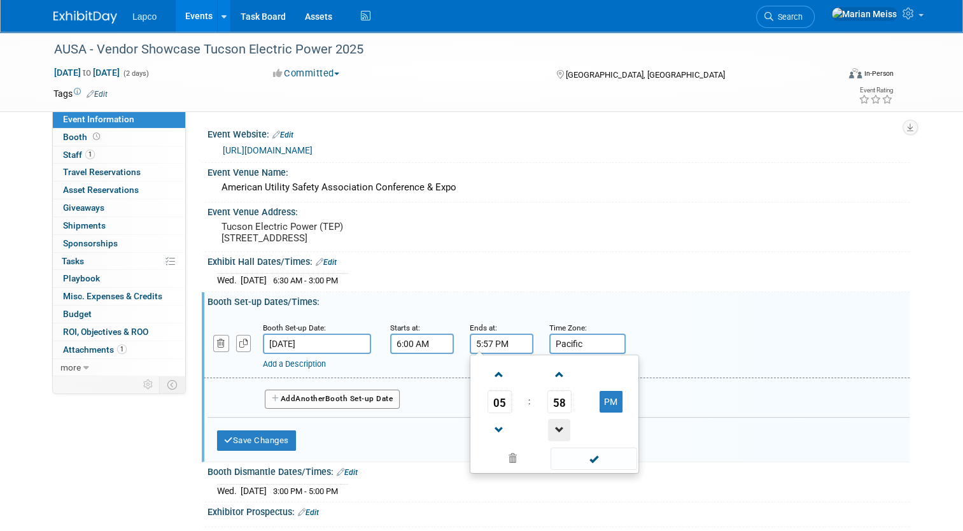
click at [555, 437] on span at bounding box center [559, 430] width 22 height 22
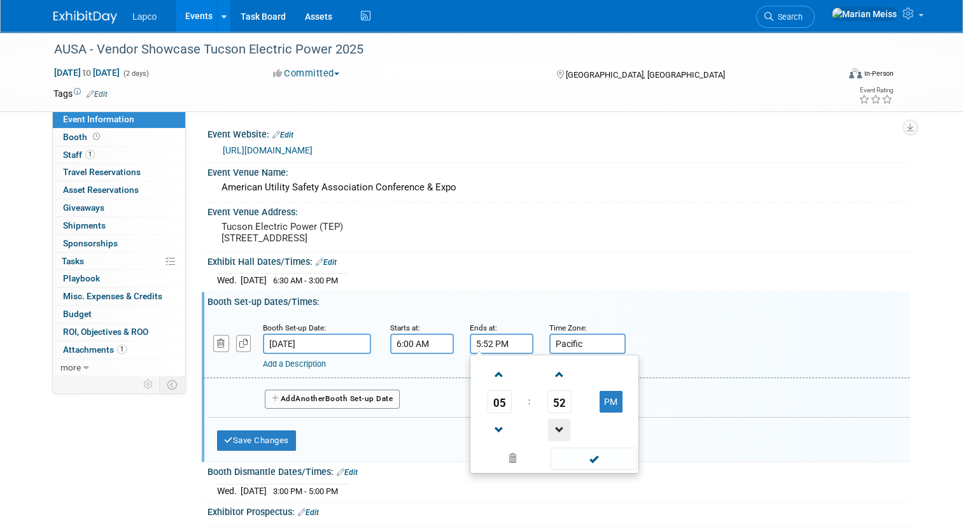
click at [555, 437] on span at bounding box center [559, 430] width 22 height 22
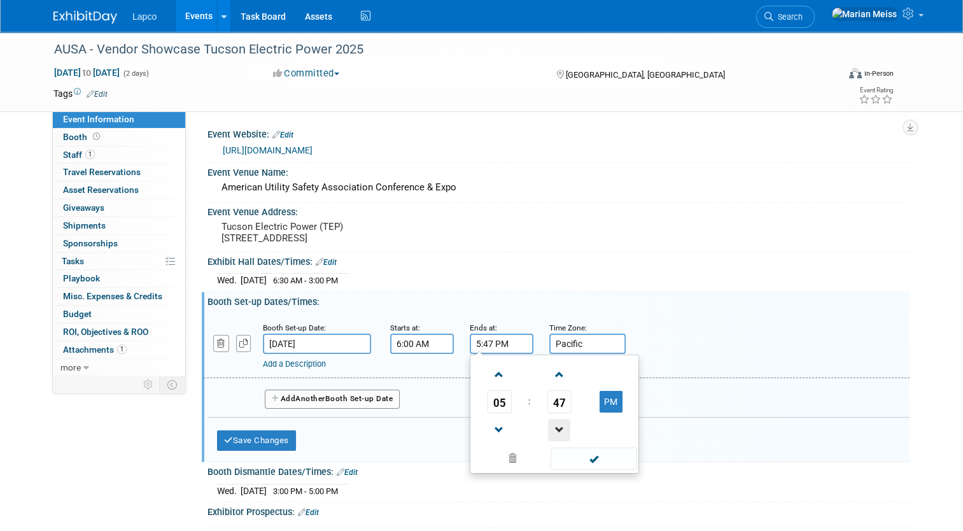
click at [555, 437] on span at bounding box center [559, 430] width 22 height 22
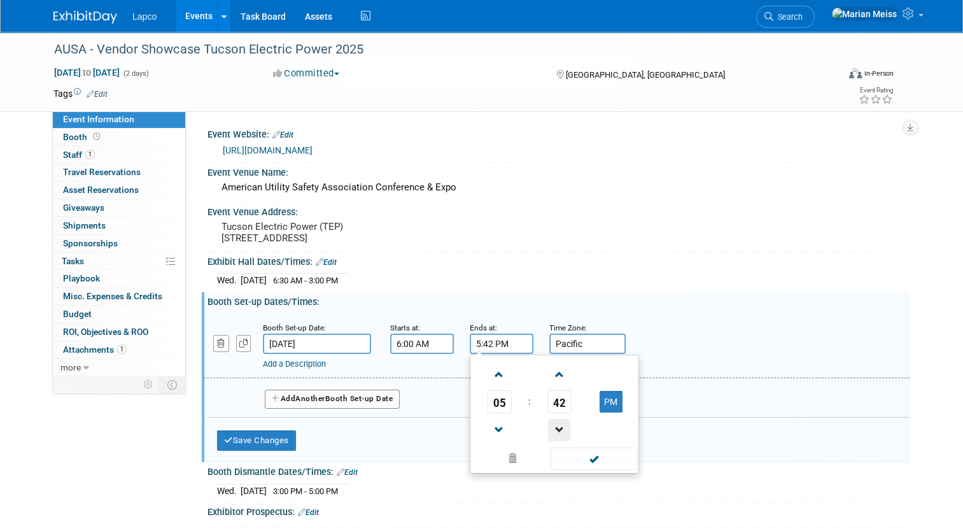
click at [555, 437] on span at bounding box center [559, 430] width 22 height 22
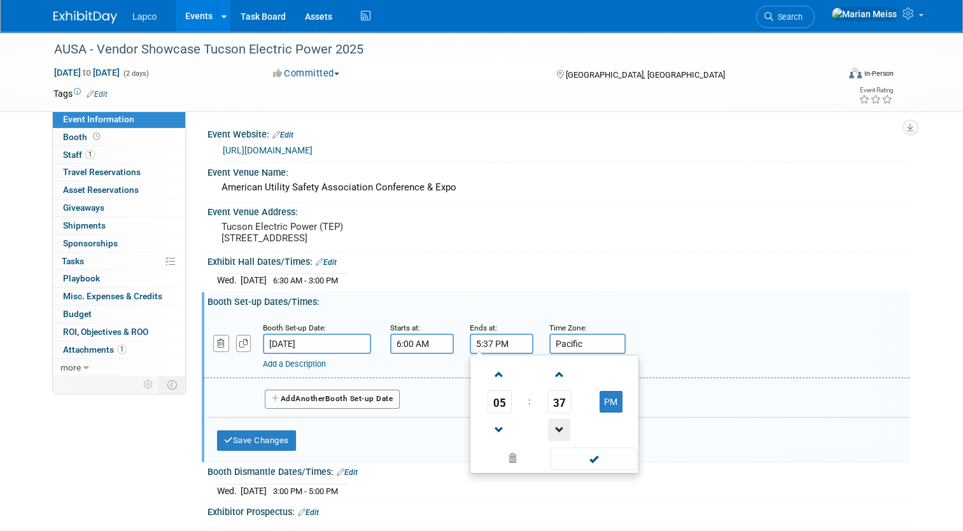
click at [555, 437] on span at bounding box center [559, 430] width 22 height 22
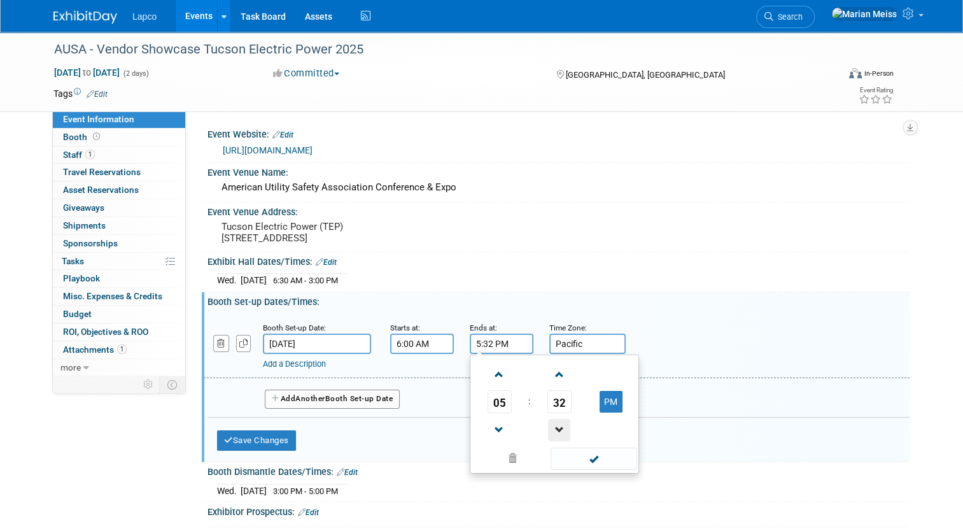
click at [555, 437] on span at bounding box center [559, 430] width 22 height 22
click at [492, 386] on span at bounding box center [499, 375] width 22 height 22
click at [614, 413] on button "PM" at bounding box center [611, 402] width 23 height 22
type input "6:30 AM"
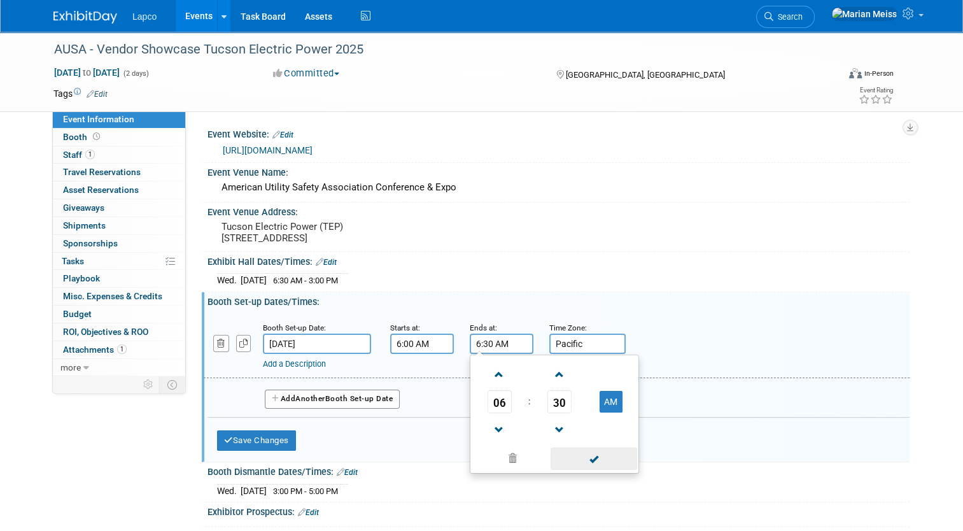
click at [595, 470] on span at bounding box center [594, 459] width 86 height 22
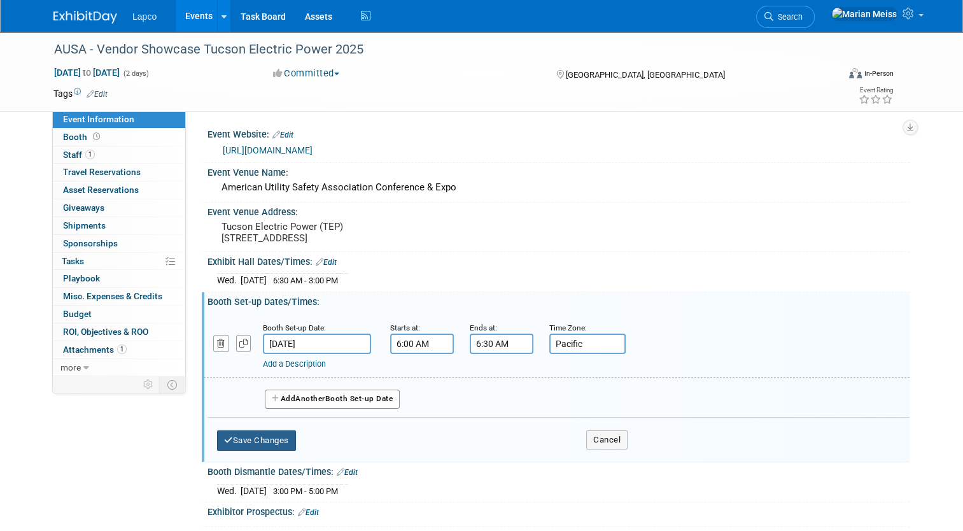
click at [241, 451] on button "Save Changes" at bounding box center [256, 440] width 79 height 20
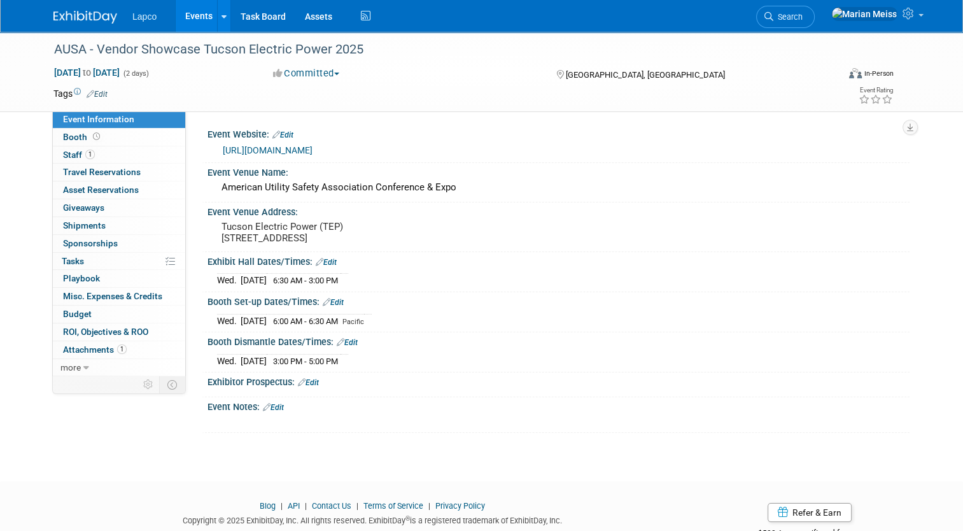
click at [241, 456] on div "AUSA - Vendor Showcase Tucson Electric Power 2025 Oct 1, 2025 to Oct 2, 2025 (2…" at bounding box center [481, 245] width 963 height 427
